Goal: Task Accomplishment & Management: Manage account settings

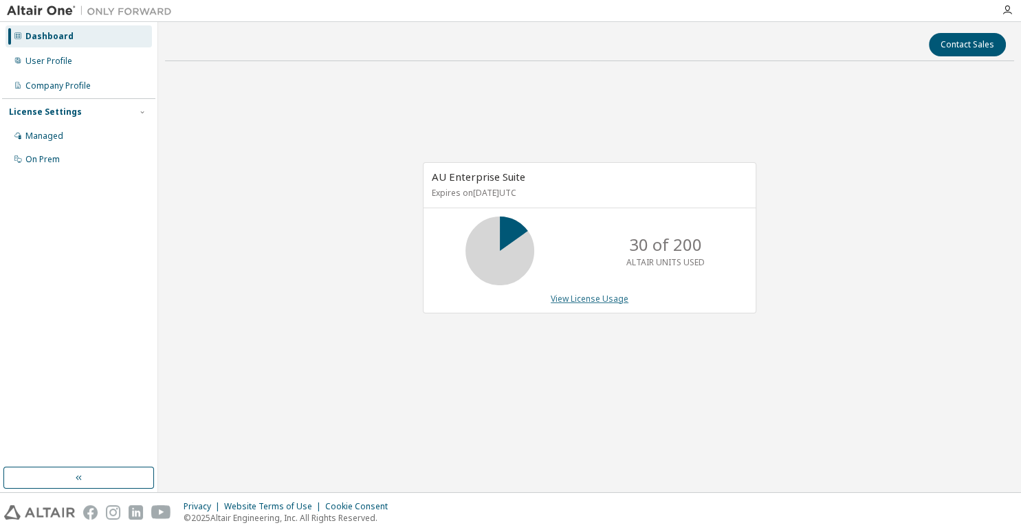
click at [563, 299] on link "View License Usage" at bounding box center [590, 299] width 78 height 12
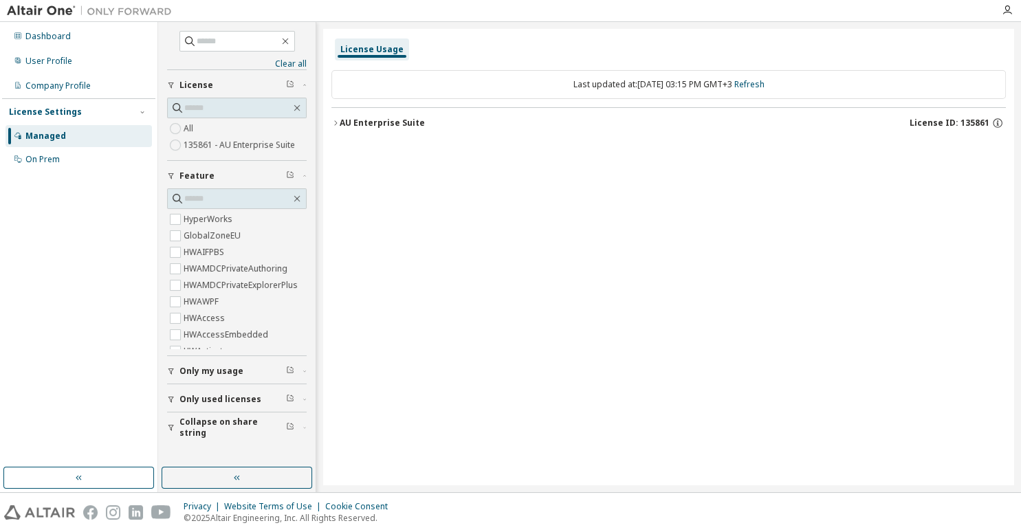
click at [337, 122] on icon "button" at bounding box center [335, 123] width 8 height 8
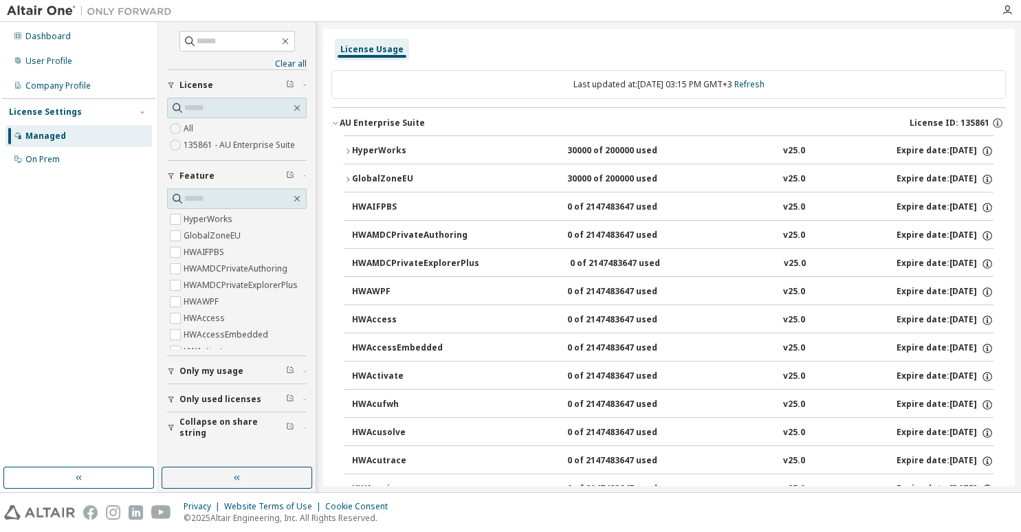
click at [50, 136] on div "Managed" at bounding box center [45, 136] width 41 height 11
click at [47, 165] on div "On Prem" at bounding box center [42, 159] width 34 height 11
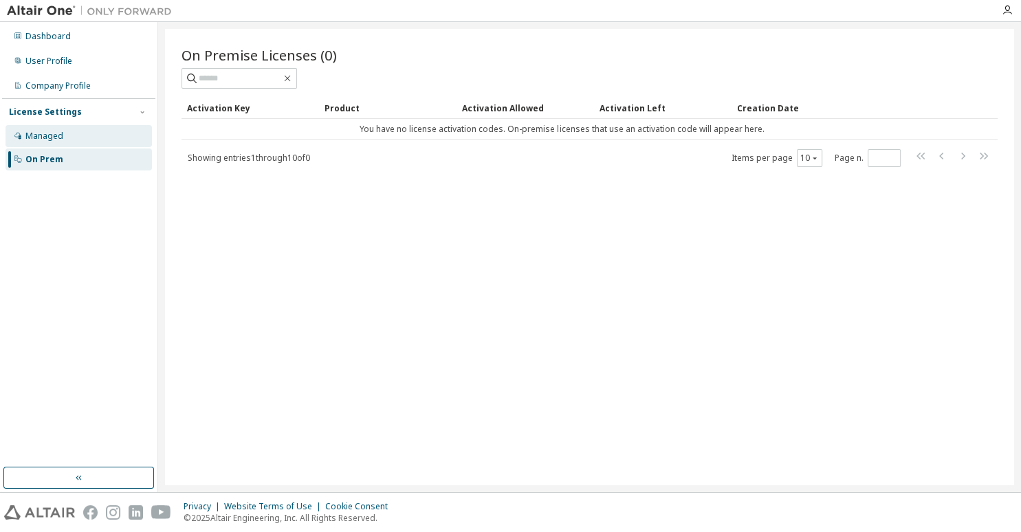
click at [41, 136] on div "Managed" at bounding box center [44, 136] width 38 height 11
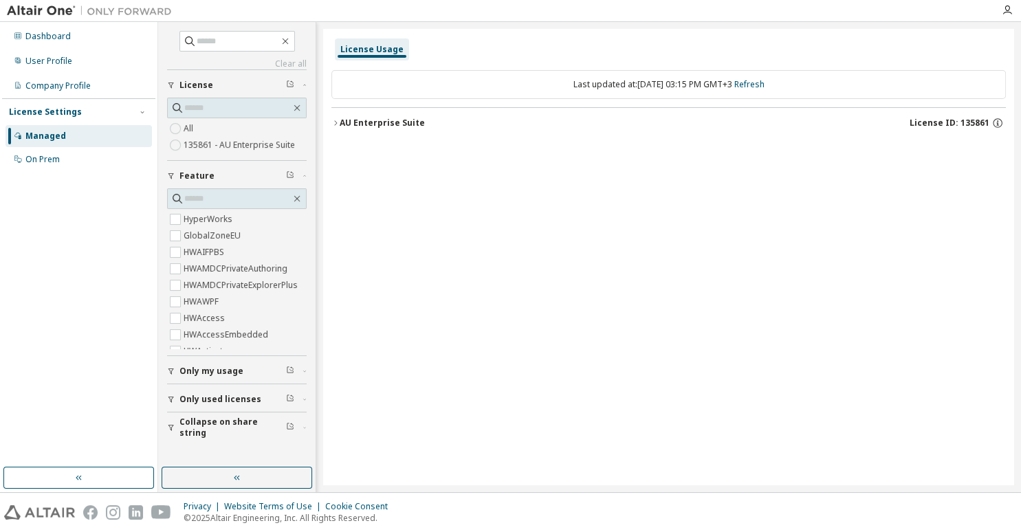
click at [234, 144] on label "135861 - AU Enterprise Suite" at bounding box center [241, 145] width 114 height 17
click at [335, 124] on icon "button" at bounding box center [335, 123] width 8 height 8
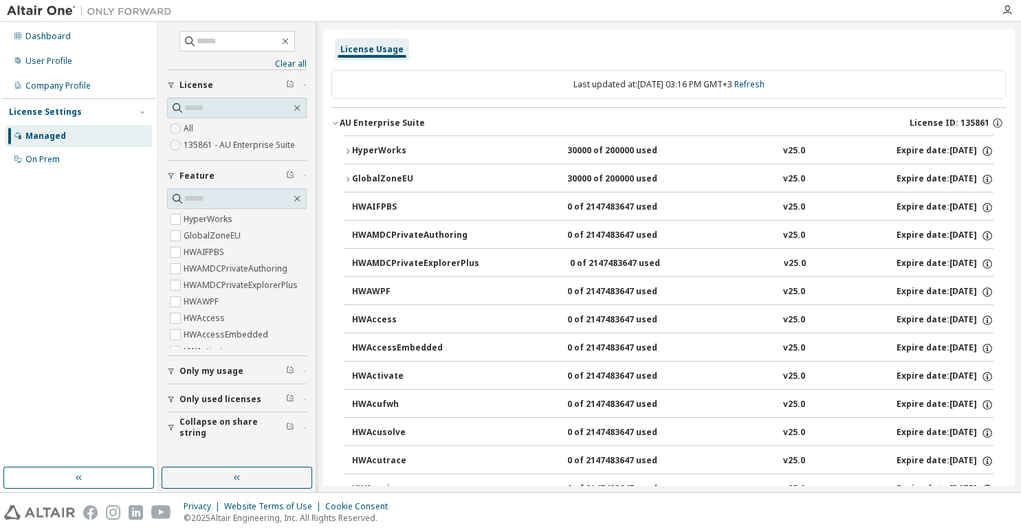
click at [346, 149] on icon "button" at bounding box center [348, 151] width 8 height 8
